Goal: Download file/media

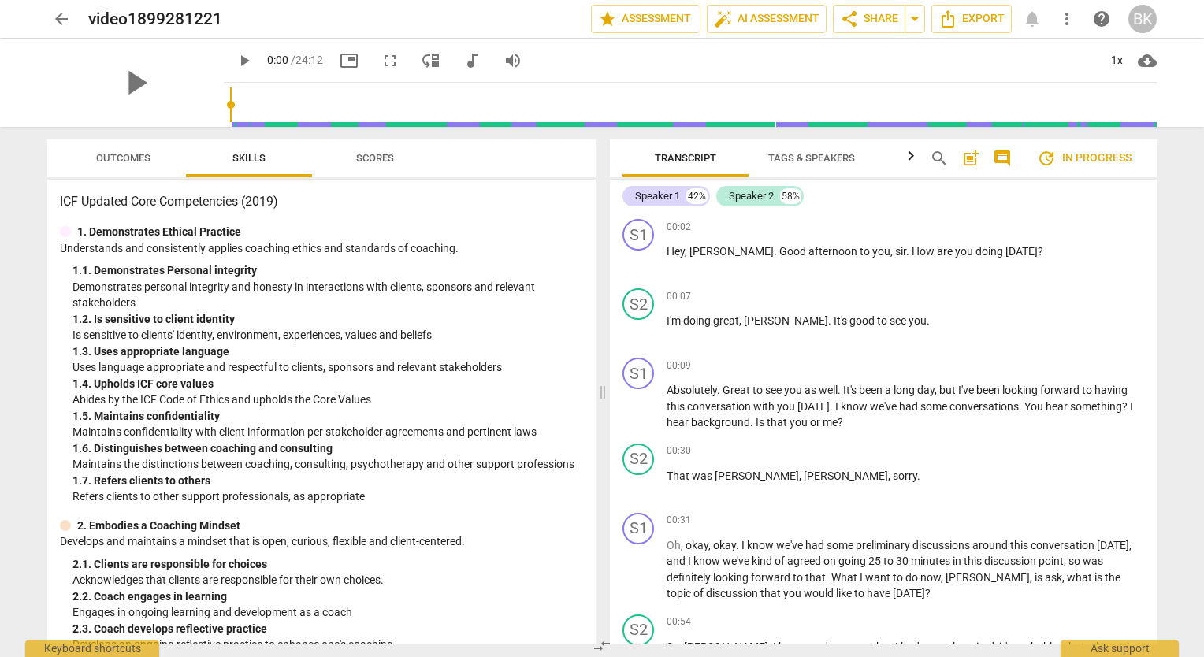
click at [685, 162] on span "Transcript" at bounding box center [685, 158] width 61 height 12
drag, startPoint x: 1150, startPoint y: 235, endPoint x: 1150, endPoint y: 247, distance: 11.8
click at [1150, 247] on div "S1 play_arrow pause 00:02 + Add competency keyboard_arrow_right Hey , [PERSON_N…" at bounding box center [883, 247] width 547 height 69
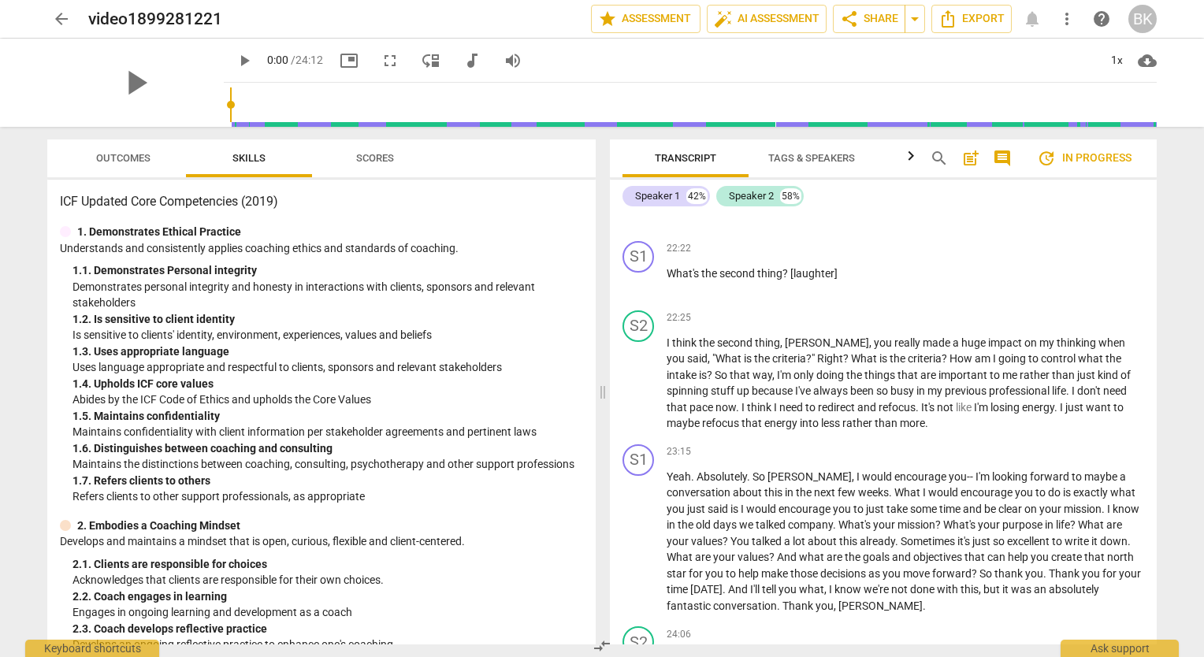
scroll to position [4819, 0]
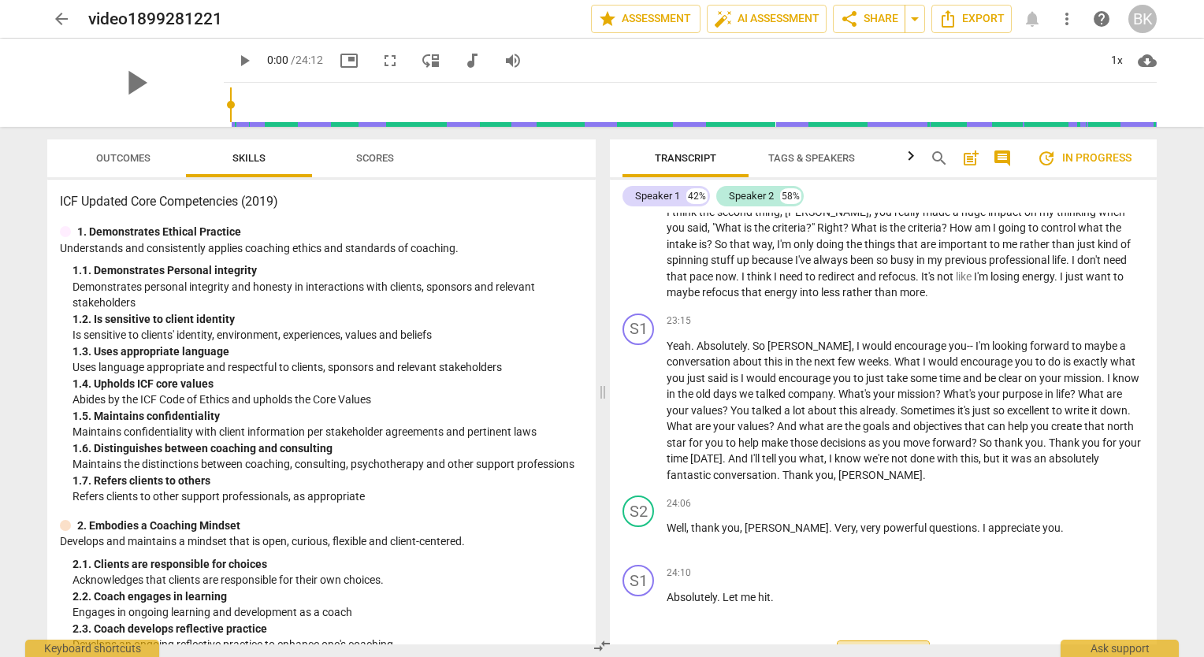
click at [893, 648] on span "Export" at bounding box center [883, 657] width 66 height 19
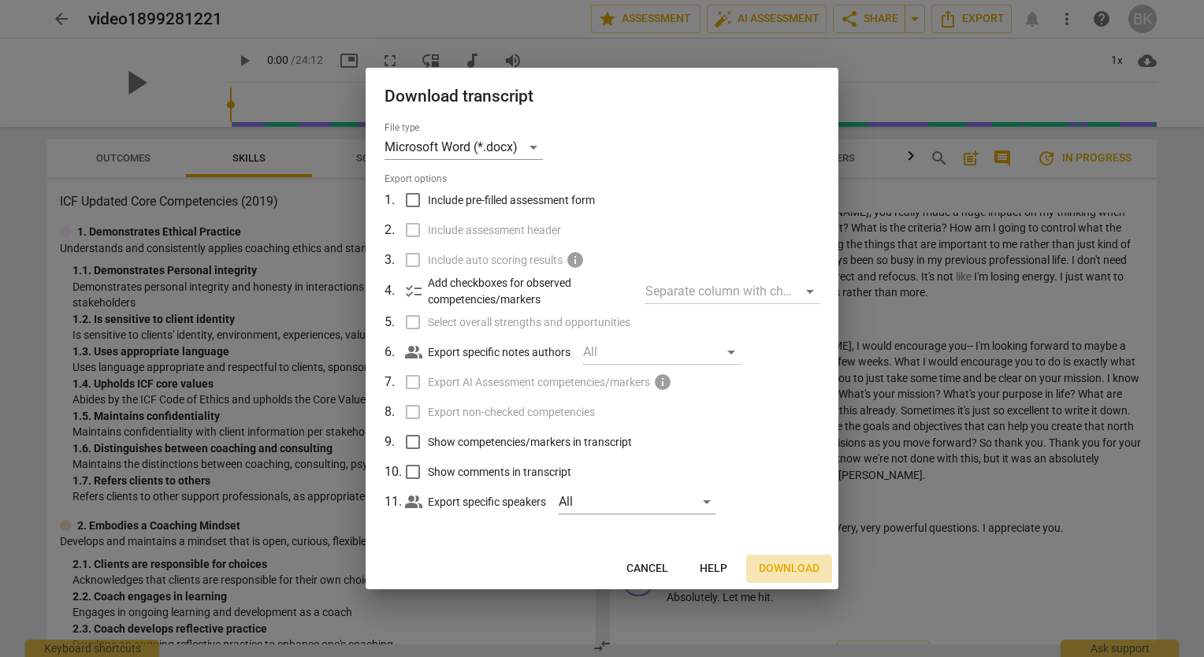
click at [798, 566] on span "Download" at bounding box center [789, 569] width 61 height 16
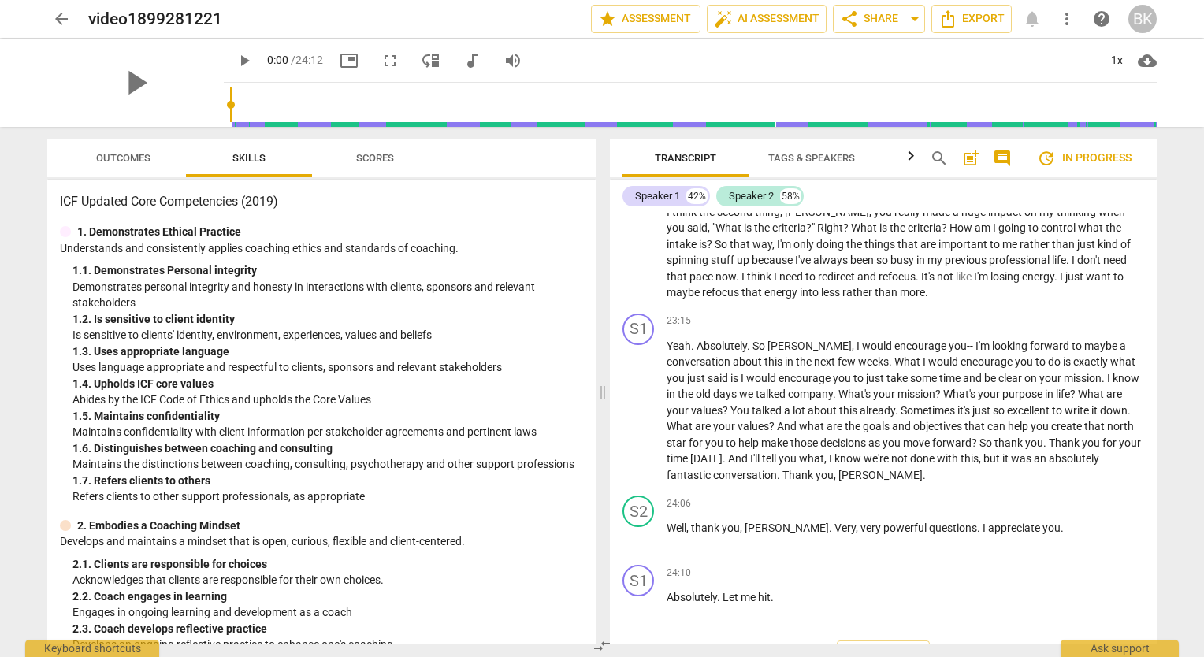
drag, startPoint x: 1154, startPoint y: 95, endPoint x: 1163, endPoint y: 14, distance: 81.6
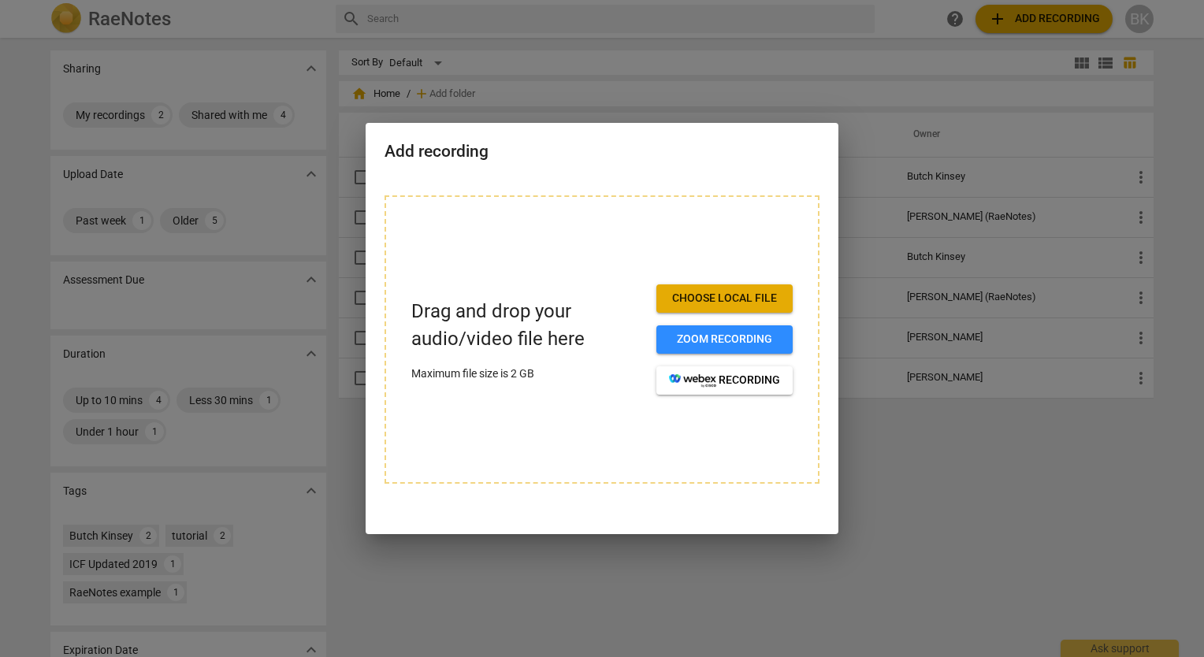
click at [944, 430] on div at bounding box center [602, 328] width 1204 height 657
click at [942, 427] on div at bounding box center [602, 328] width 1204 height 657
